Goal: Check status: Check status

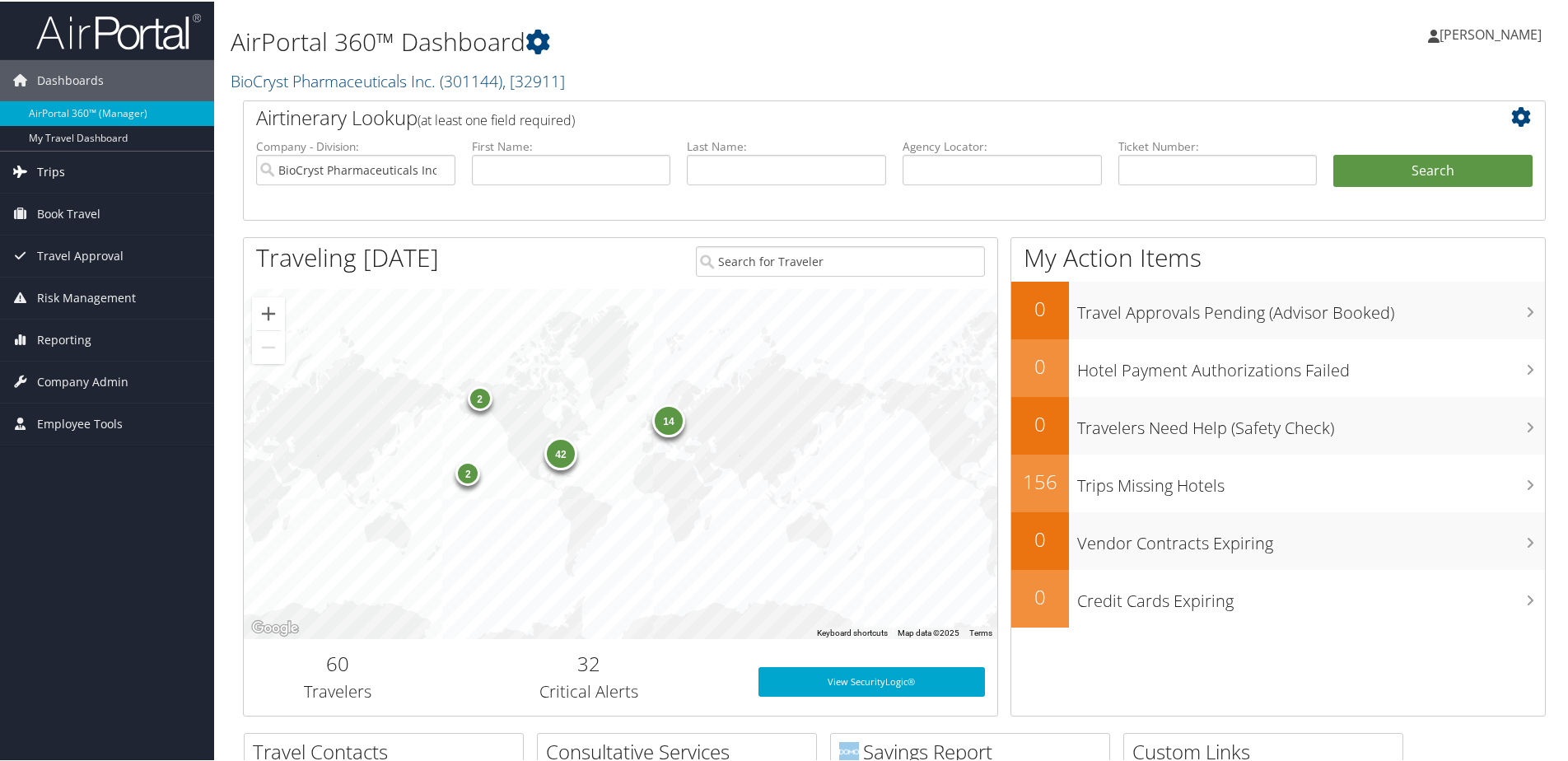
click at [48, 171] on span "Trips" at bounding box center [50, 170] width 28 height 41
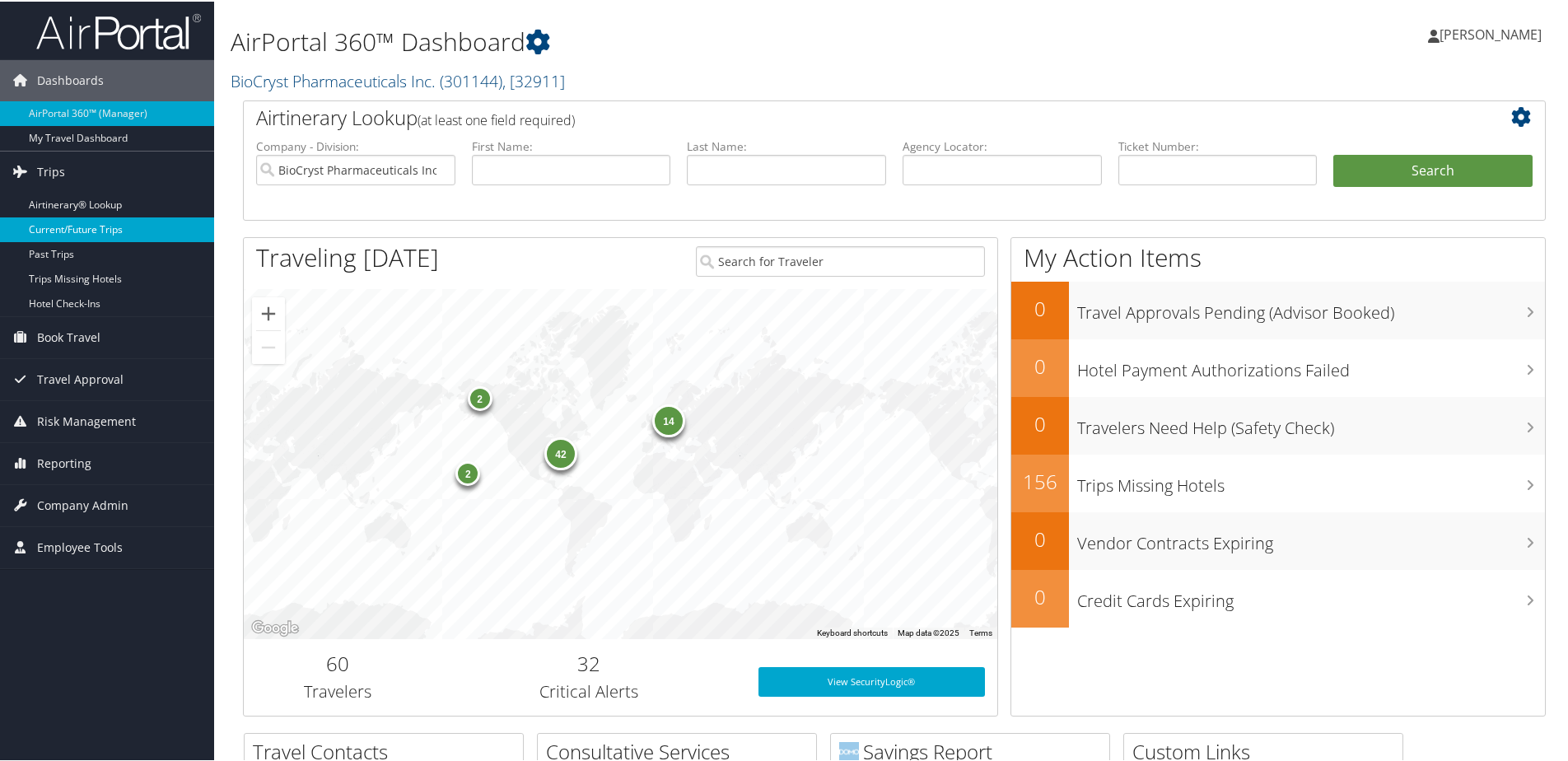
click at [52, 219] on link "Current/Future Trips" at bounding box center [107, 227] width 214 height 25
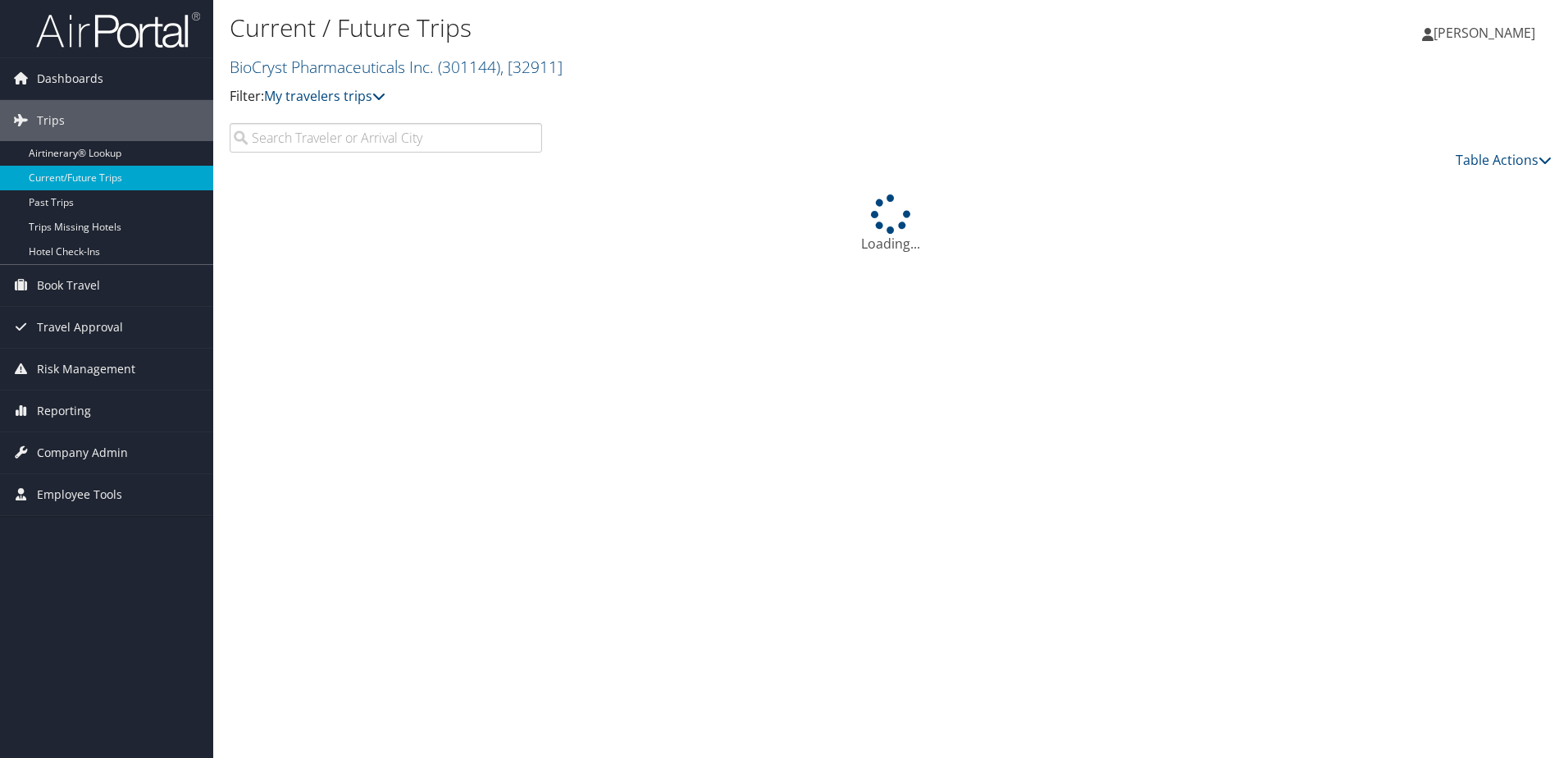
click at [371, 134] on input "search" at bounding box center [386, 137] width 313 height 30
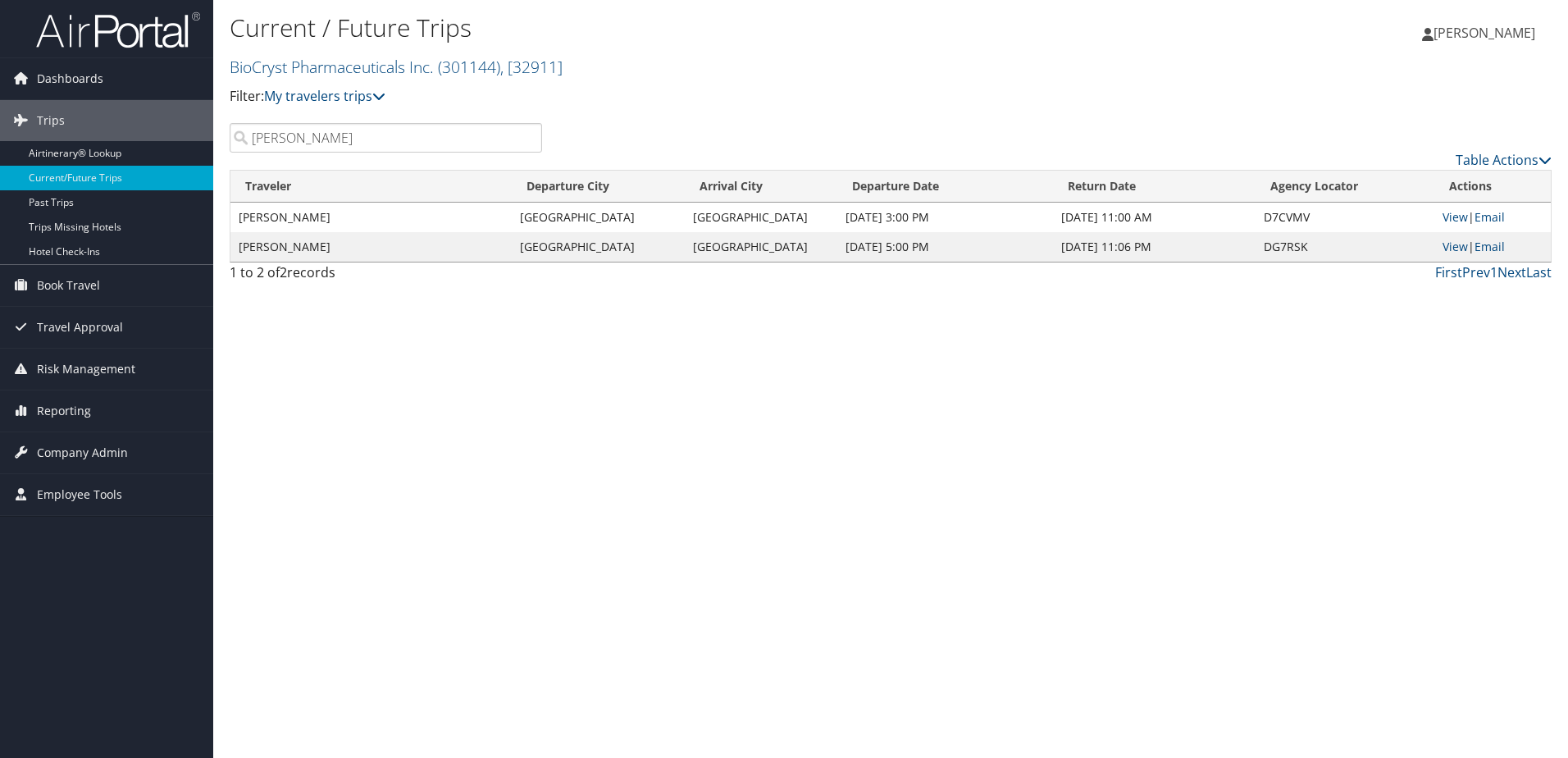
type input "[PERSON_NAME]"
click at [1100, 539] on div "Current / Future Trips BioCryst Pharmaceuticals Inc. ( 301144 ) , [ 32911 ] Bio…" at bounding box center [890, 379] width 1355 height 758
